Goal: Navigation & Orientation: Find specific page/section

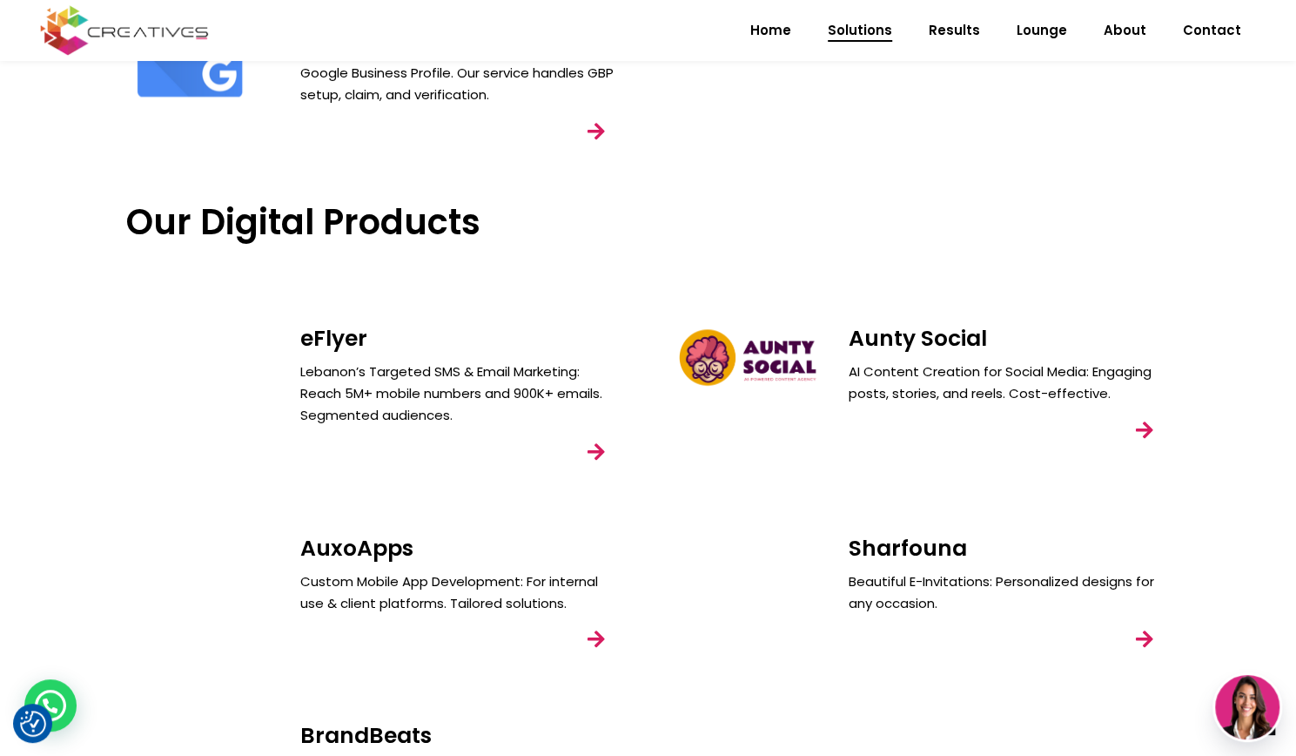
scroll to position [1374, 0]
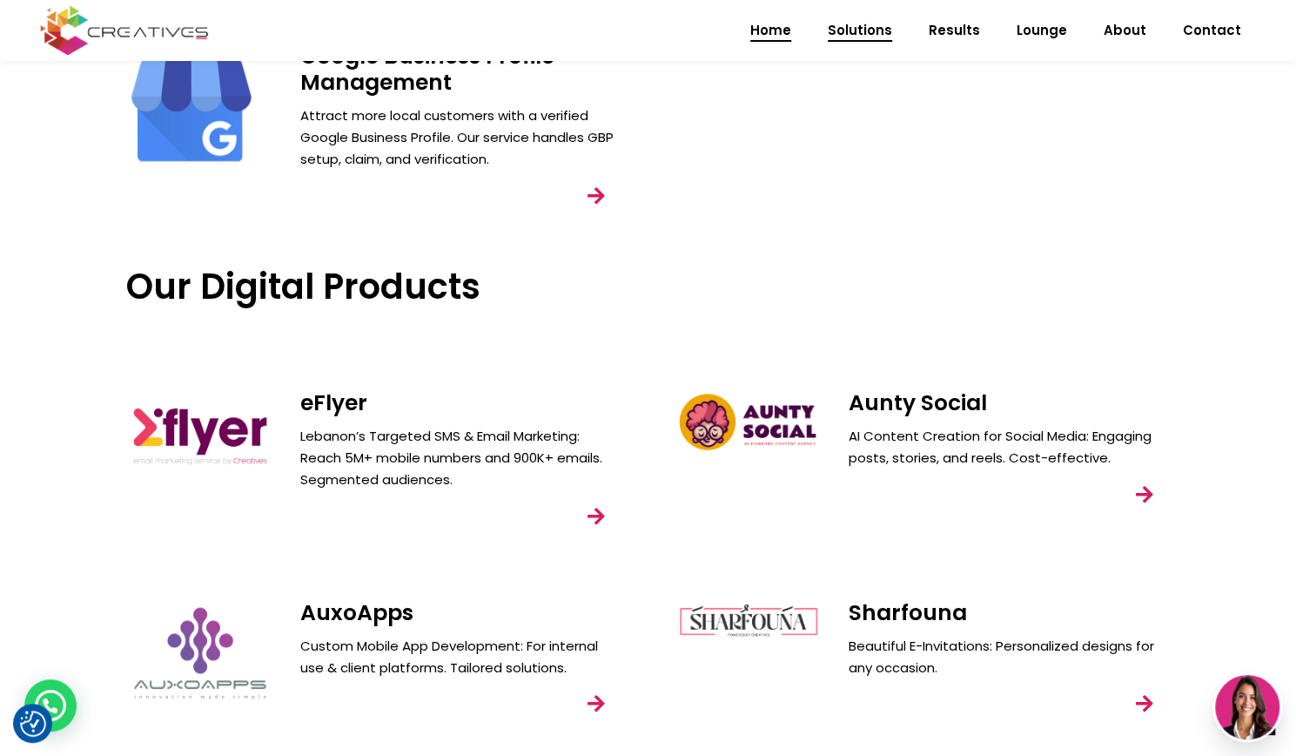
click at [777, 27] on span "Home" at bounding box center [770, 30] width 41 height 45
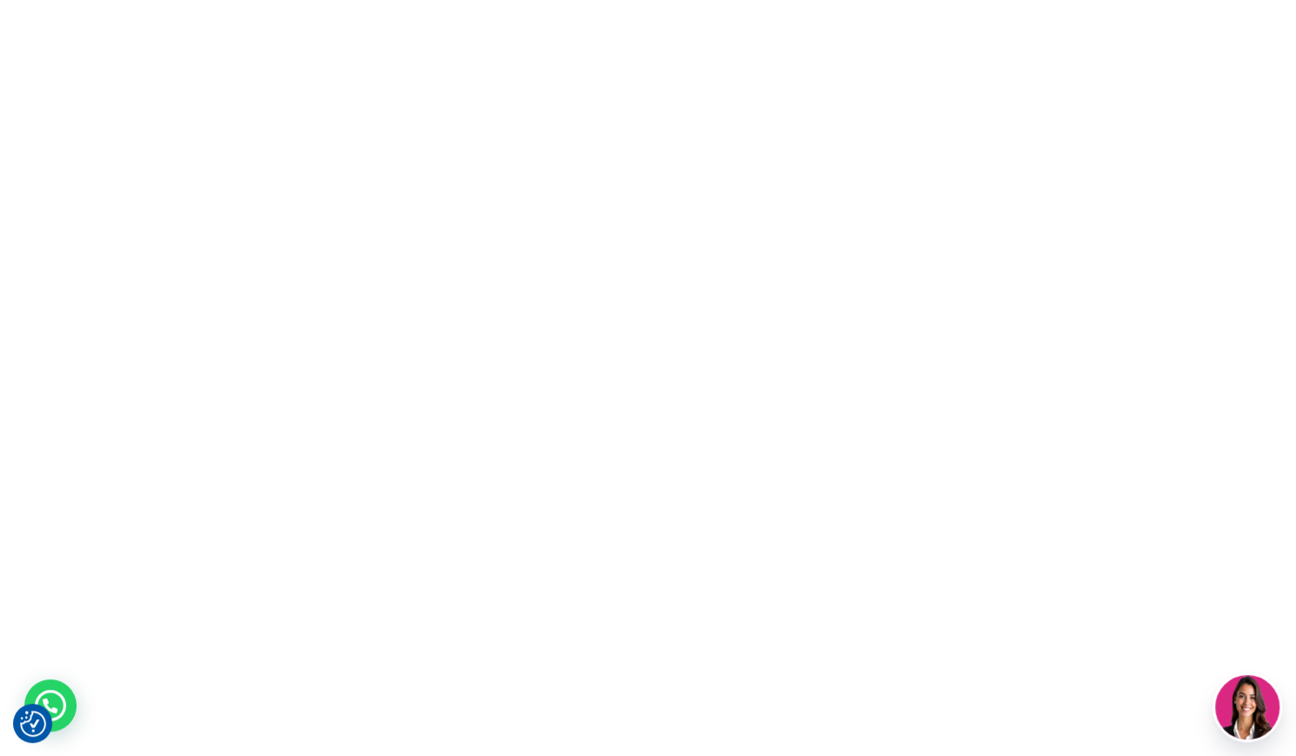
scroll to position [0, 0]
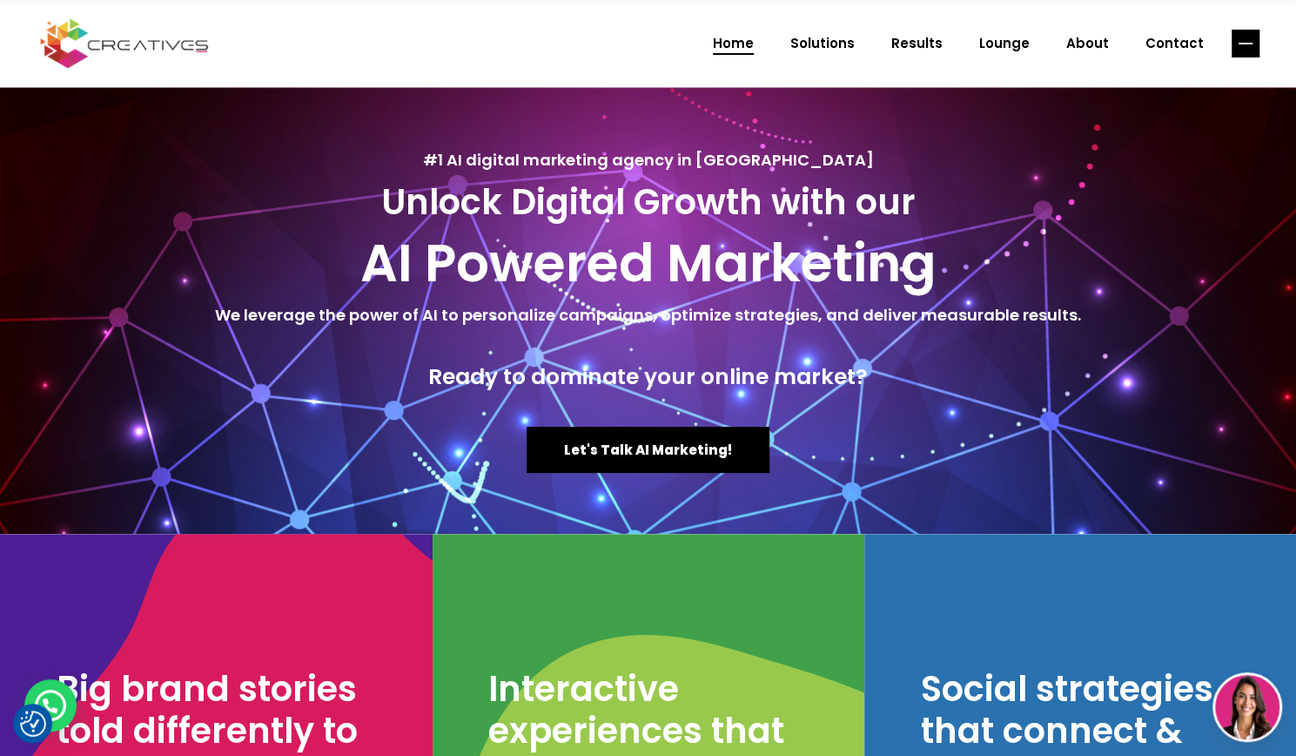
click at [1255, 48] on rect "link" at bounding box center [1246, 44] width 28 height 28
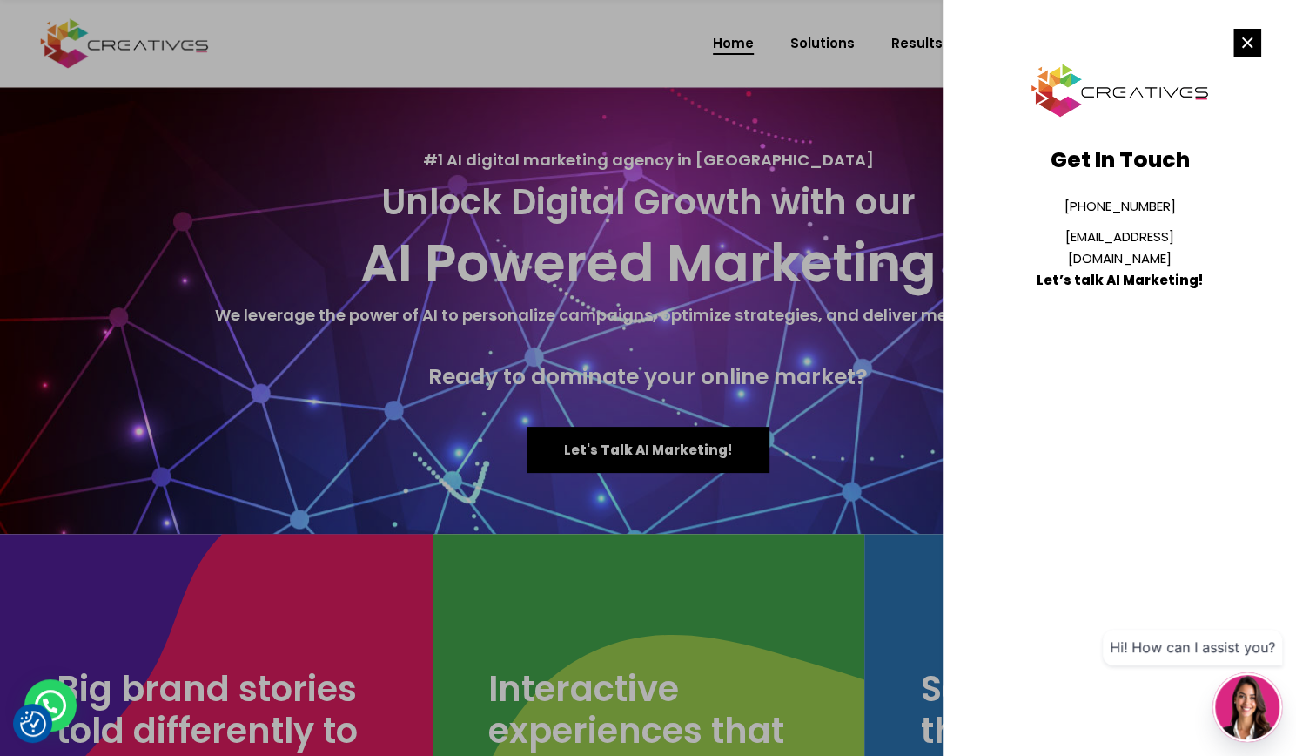
click at [1255, 48] on rect "link" at bounding box center [1248, 43] width 28 height 28
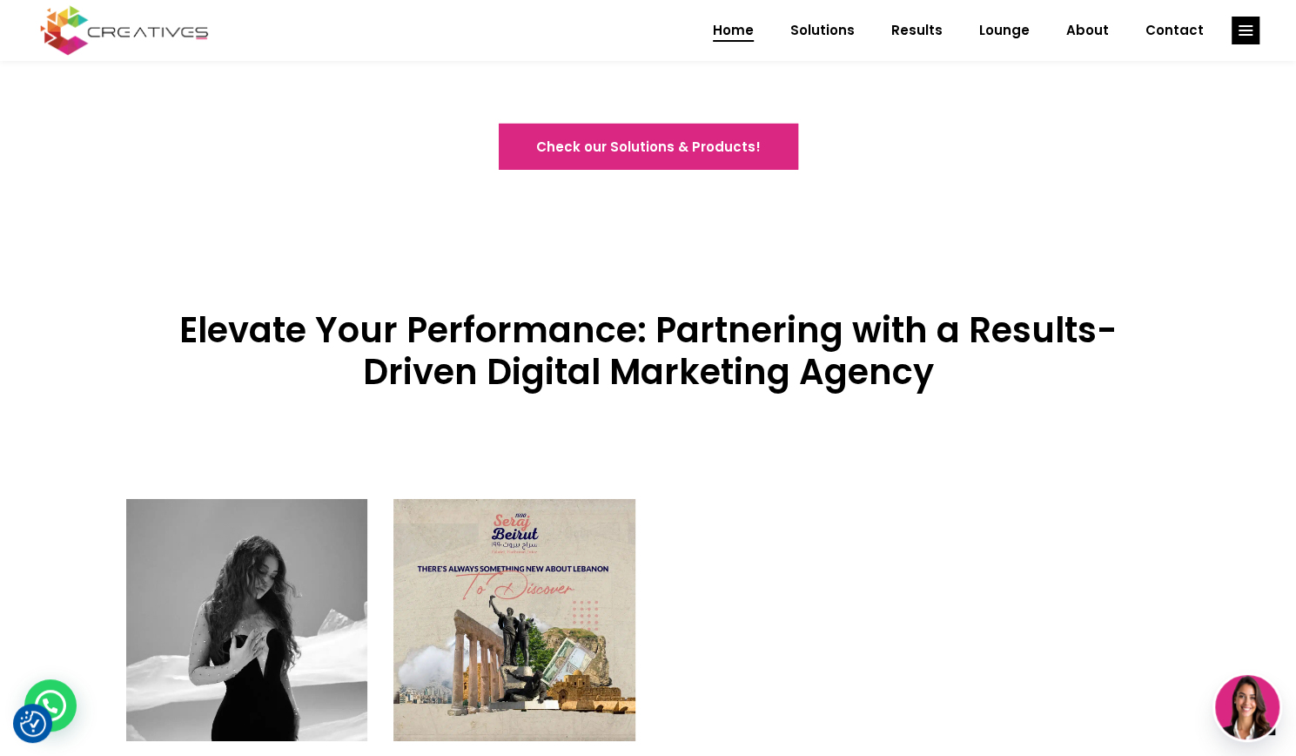
scroll to position [3231, 0]
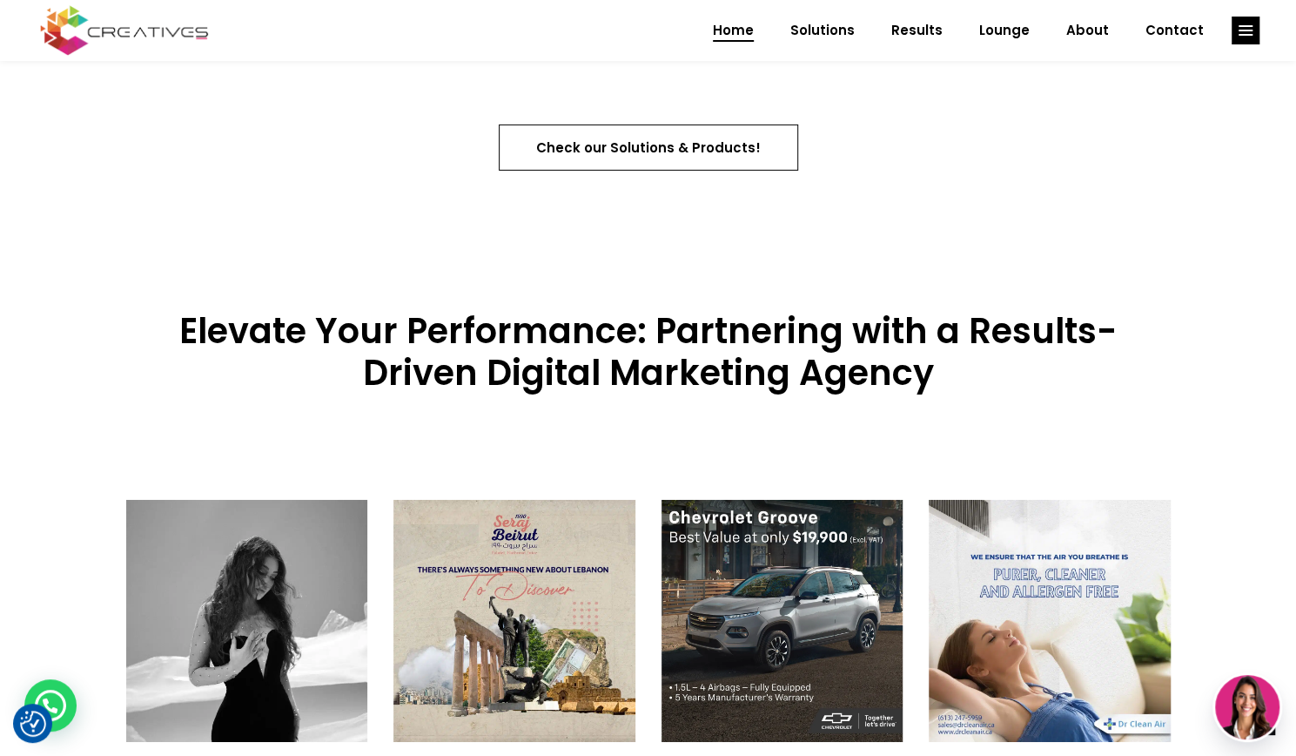
click at [669, 144] on span "Check our Solutions & Products!" at bounding box center [648, 147] width 225 height 18
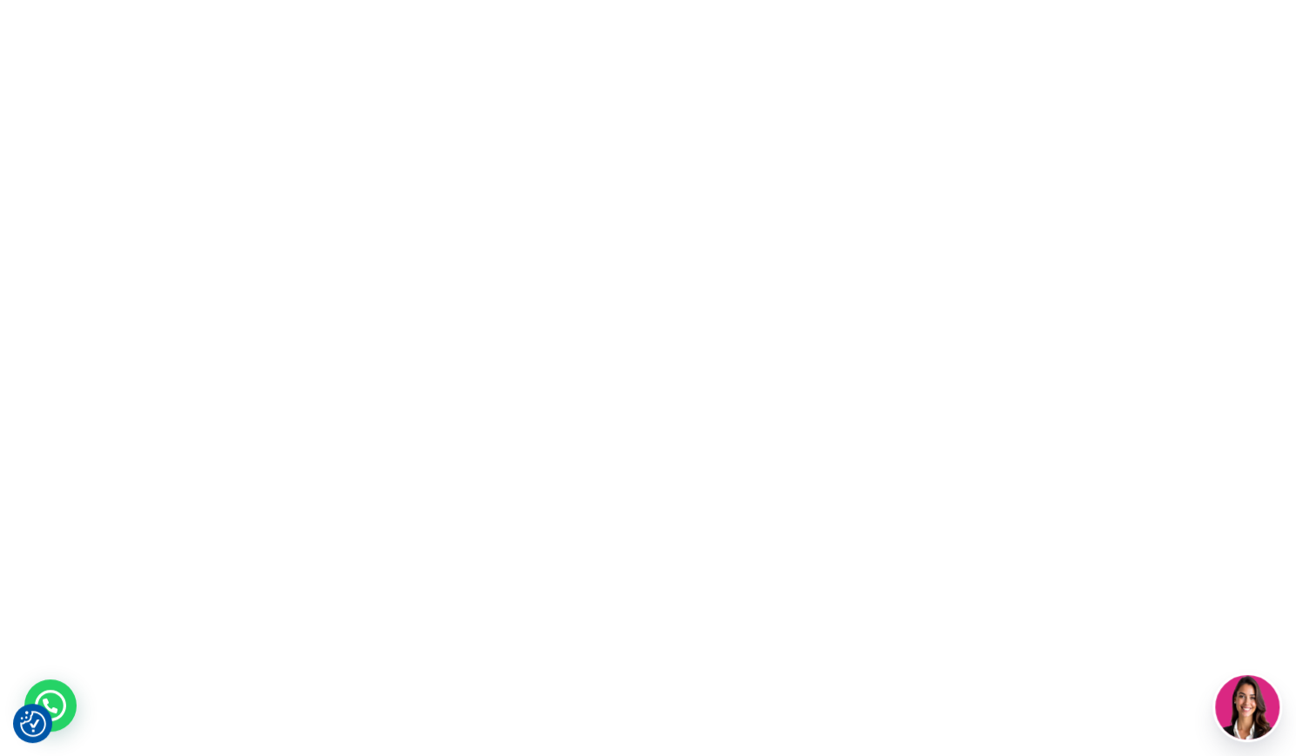
scroll to position [0, 0]
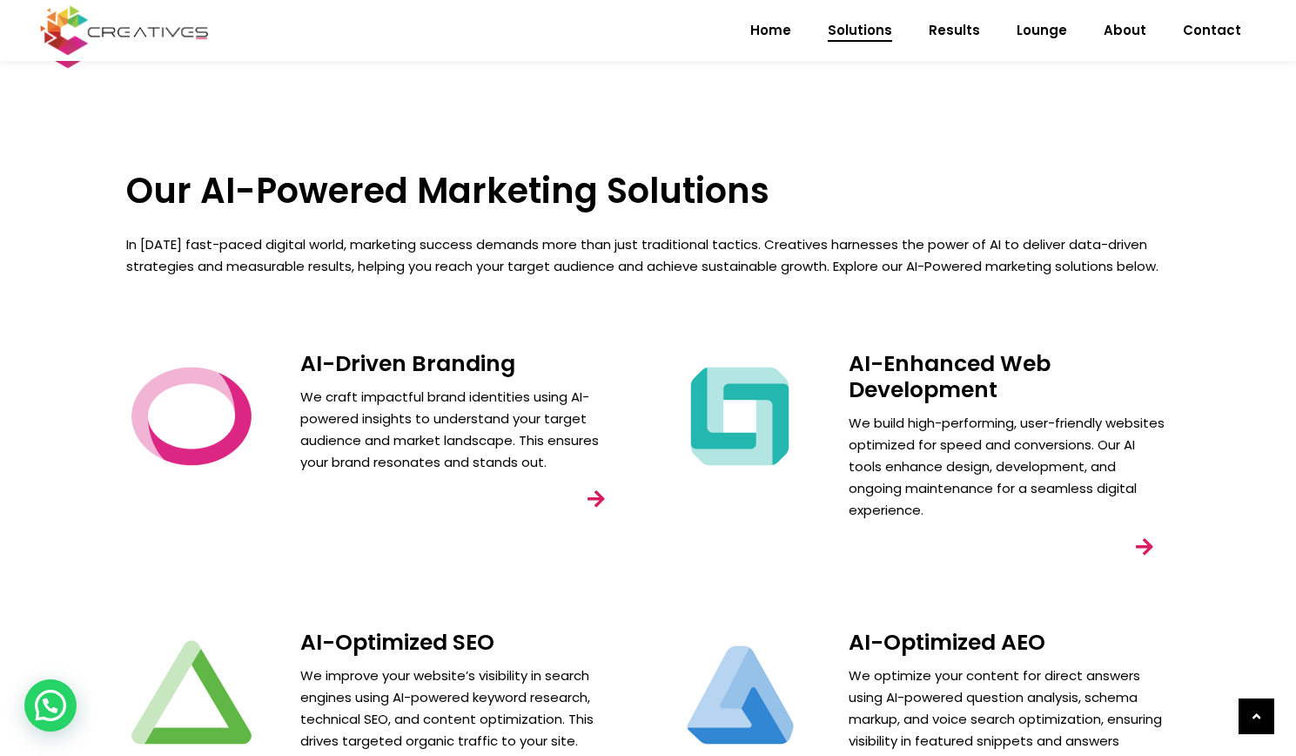
scroll to position [1795, 0]
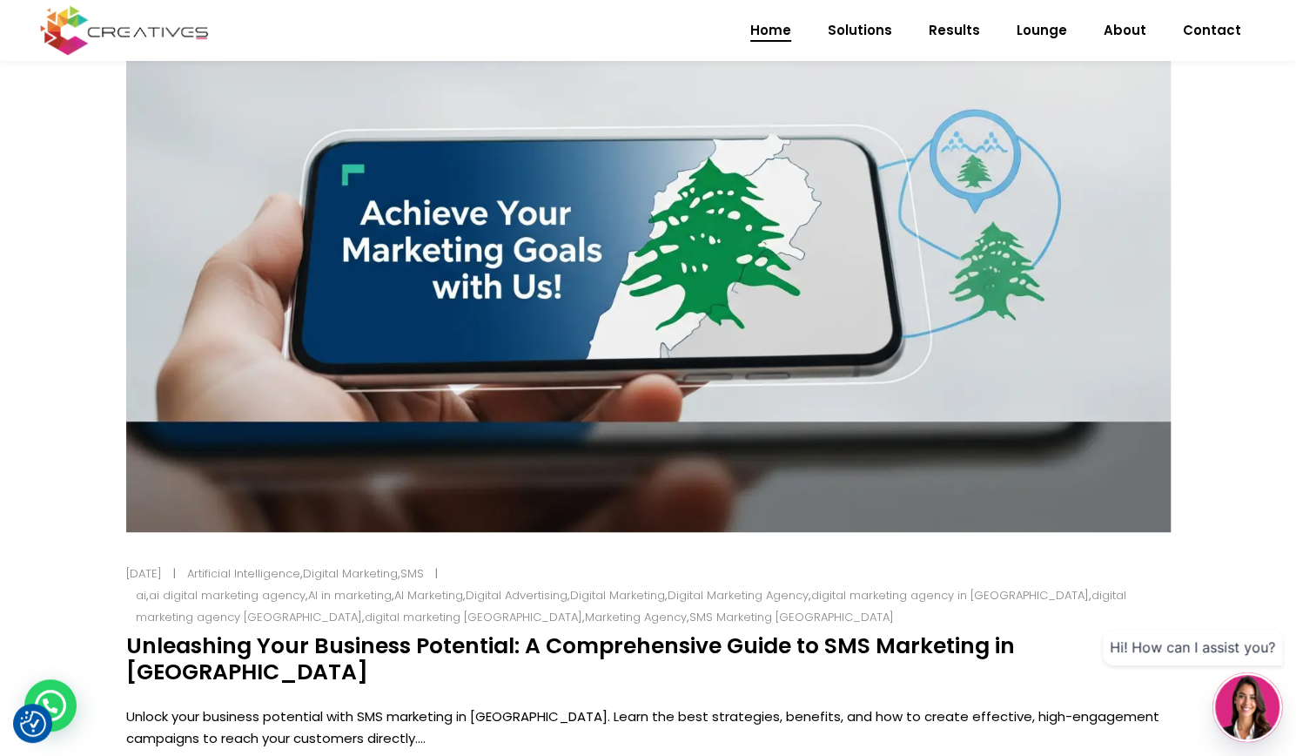
scroll to position [393, 0]
